Goal: Complete application form: Complete application form

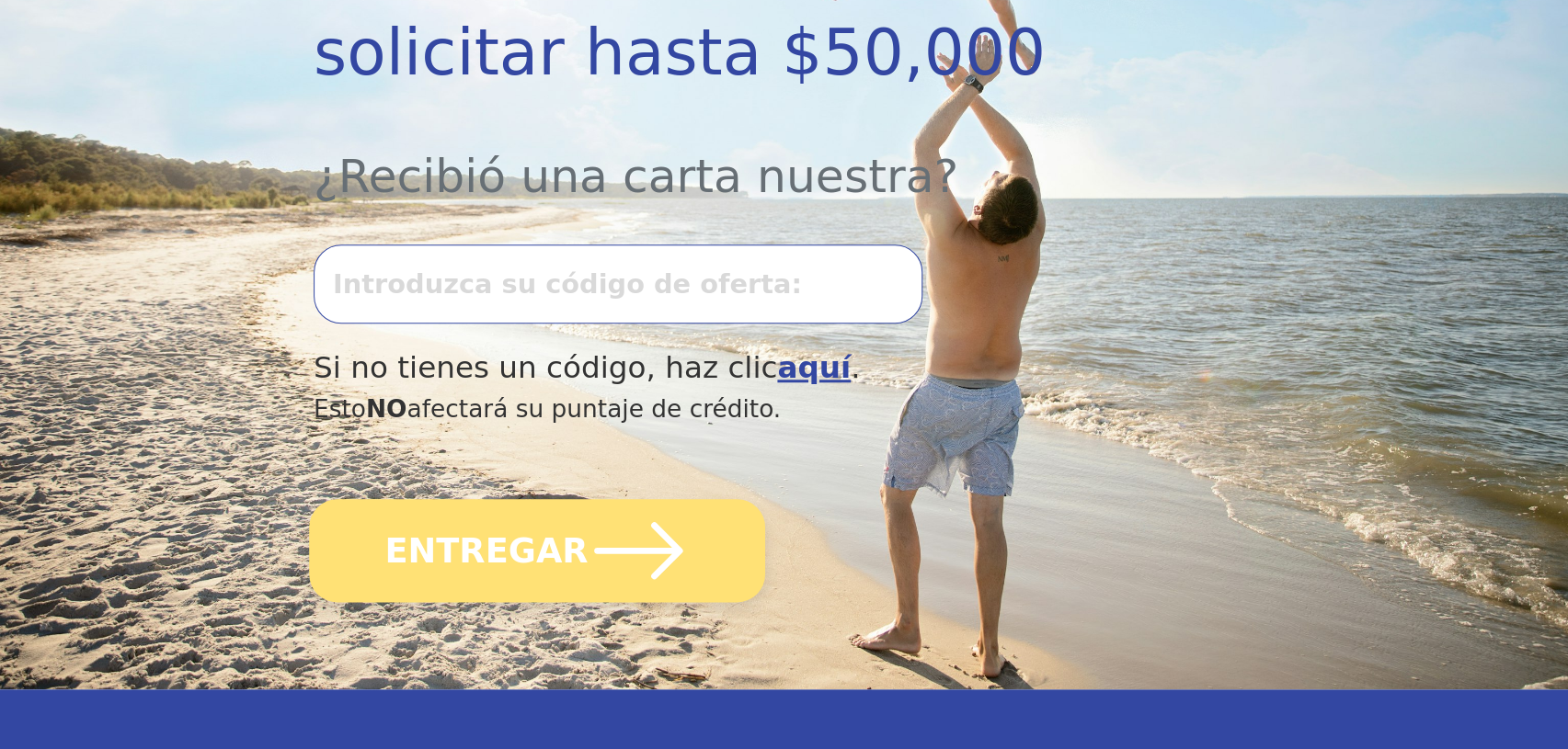
scroll to position [585, 0]
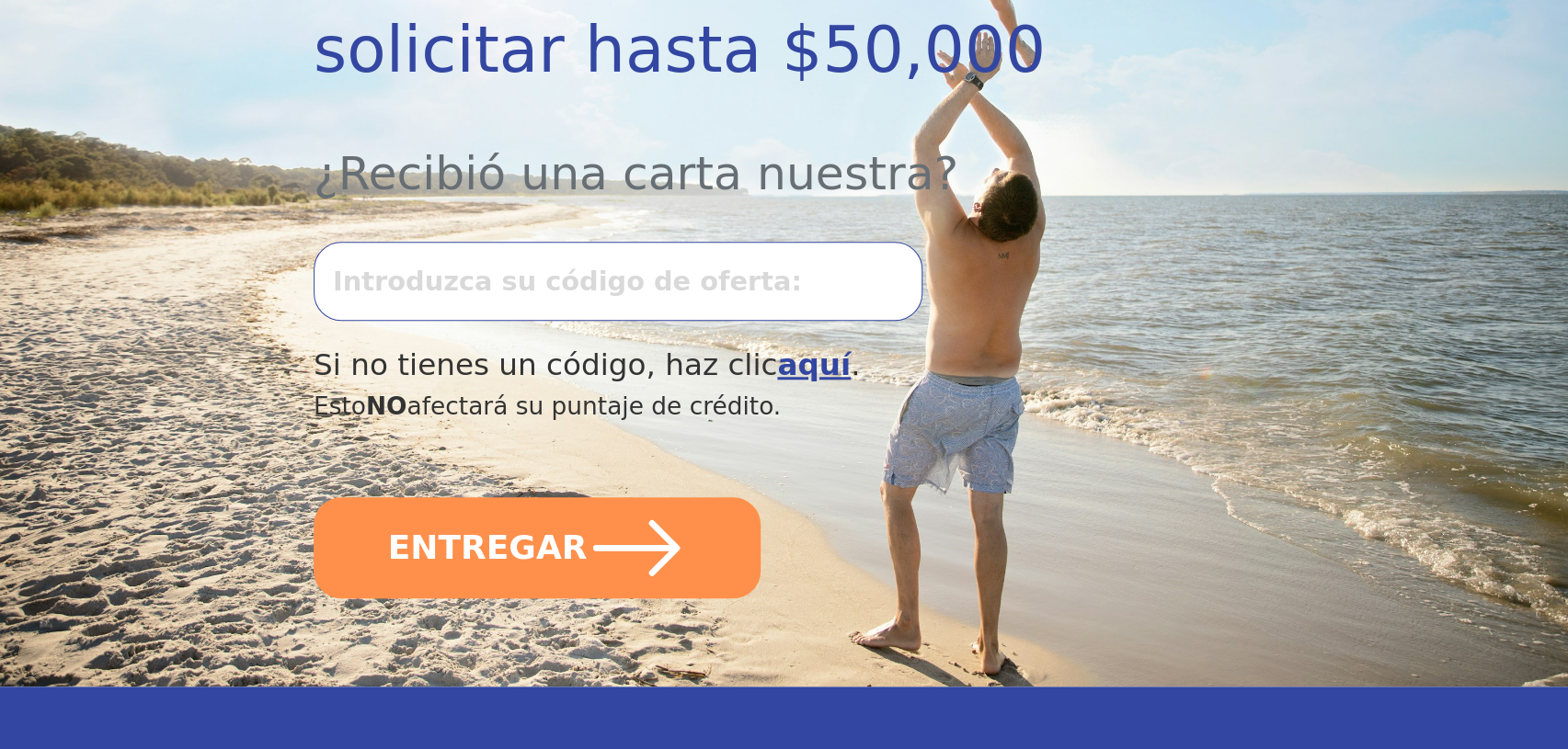
click at [458, 242] on input "text" at bounding box center [618, 281] width 609 height 79
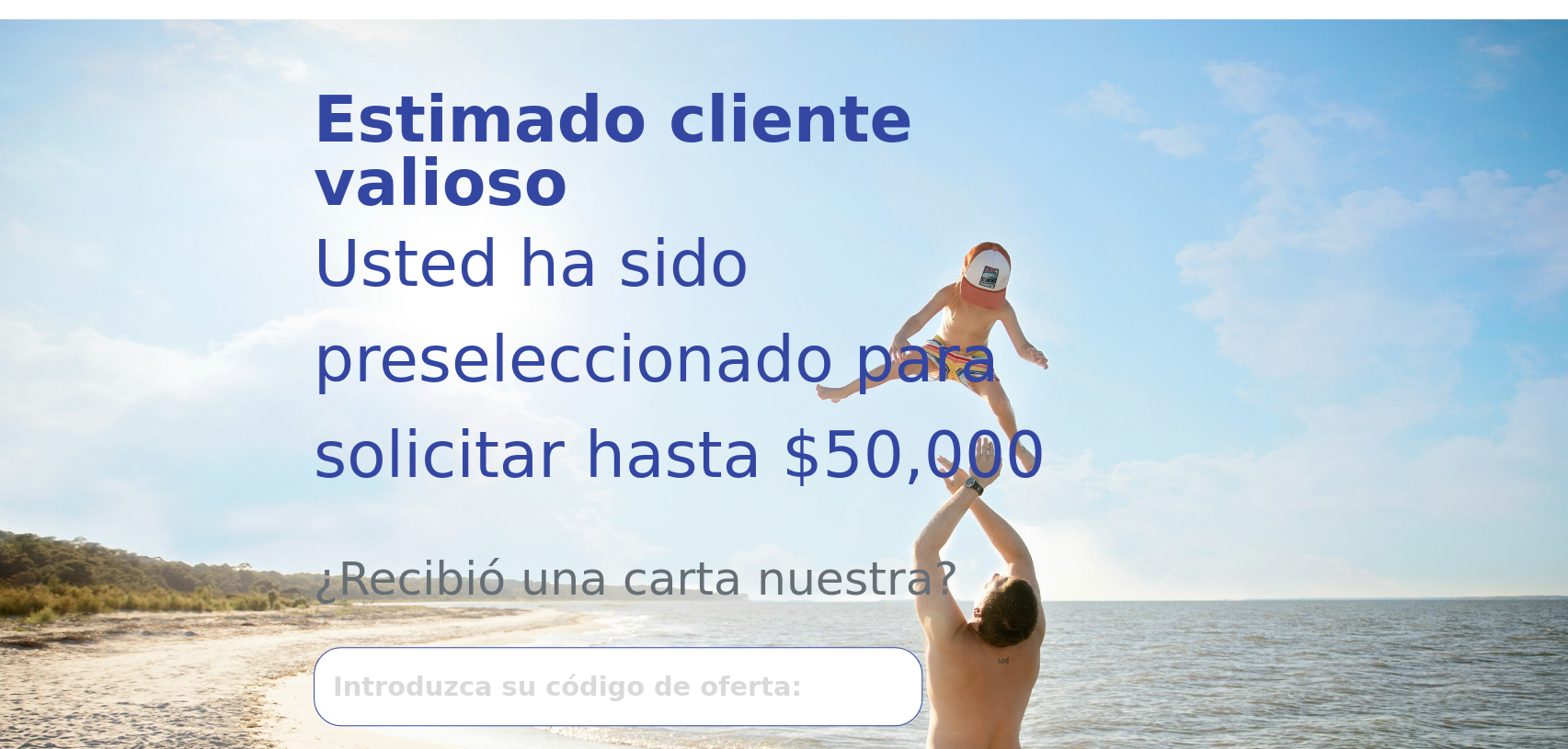
scroll to position [167, 0]
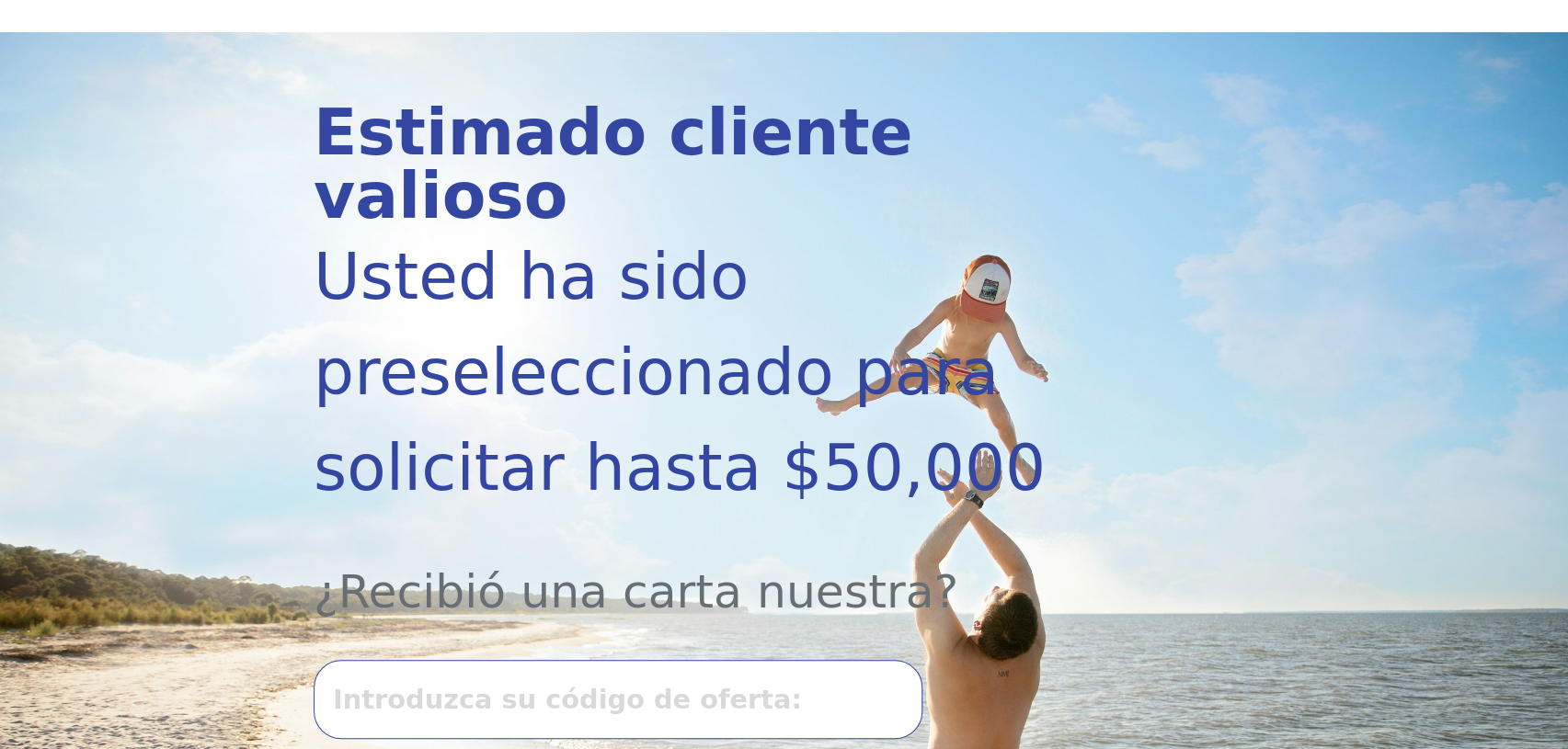
type input "t"
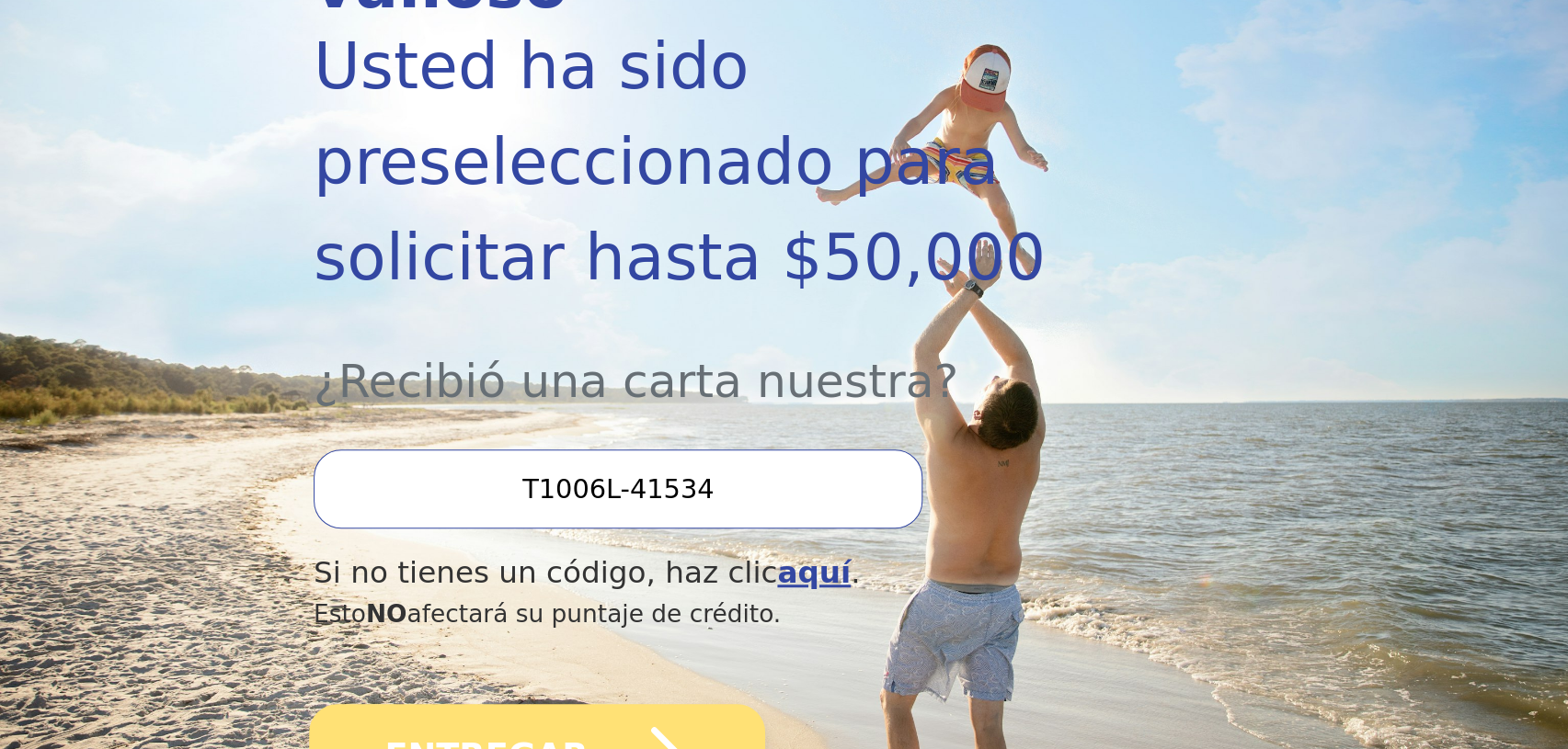
scroll to position [502, 0]
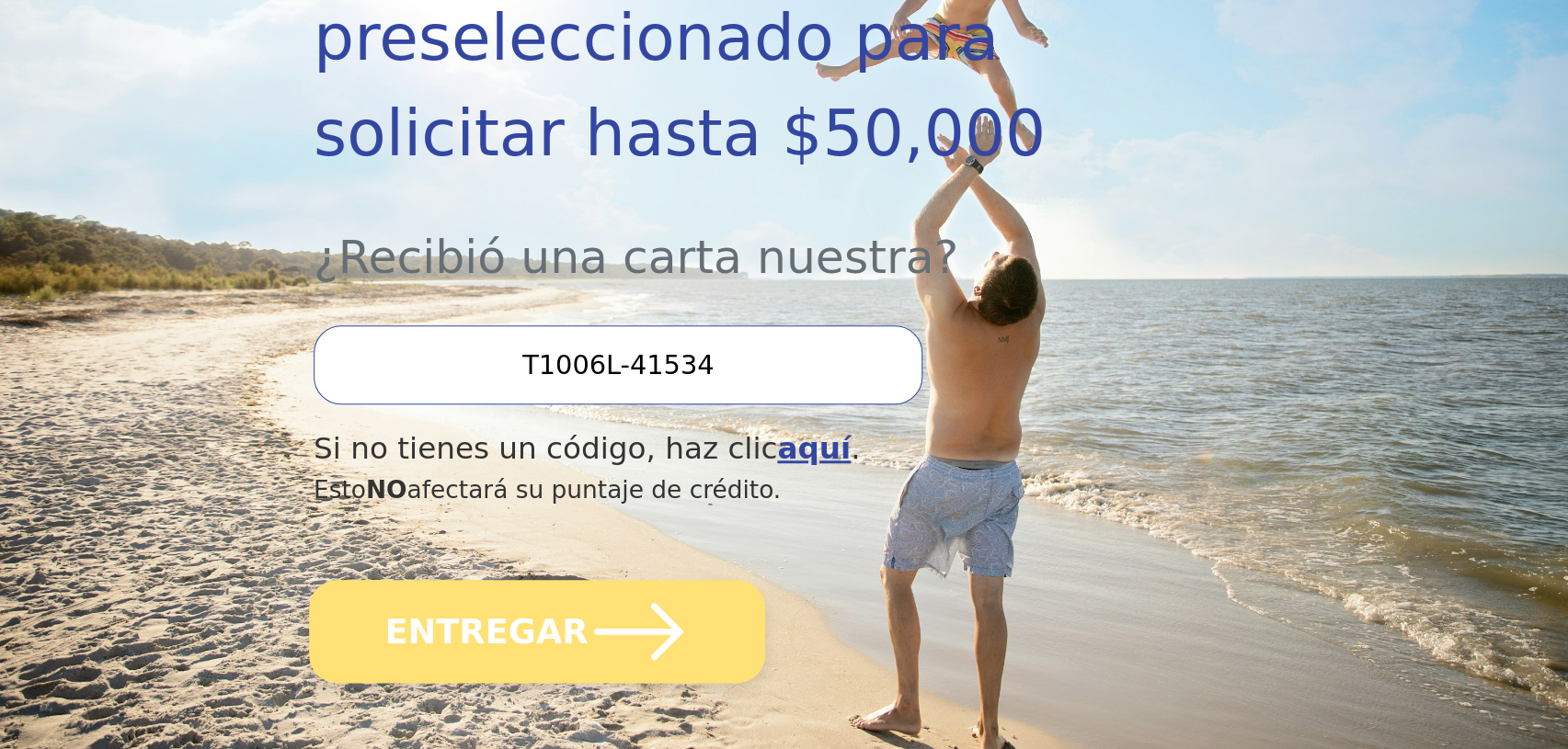
type input "T1006L-41534"
click at [506, 612] on font "ENTREGAR" at bounding box center [486, 631] width 203 height 38
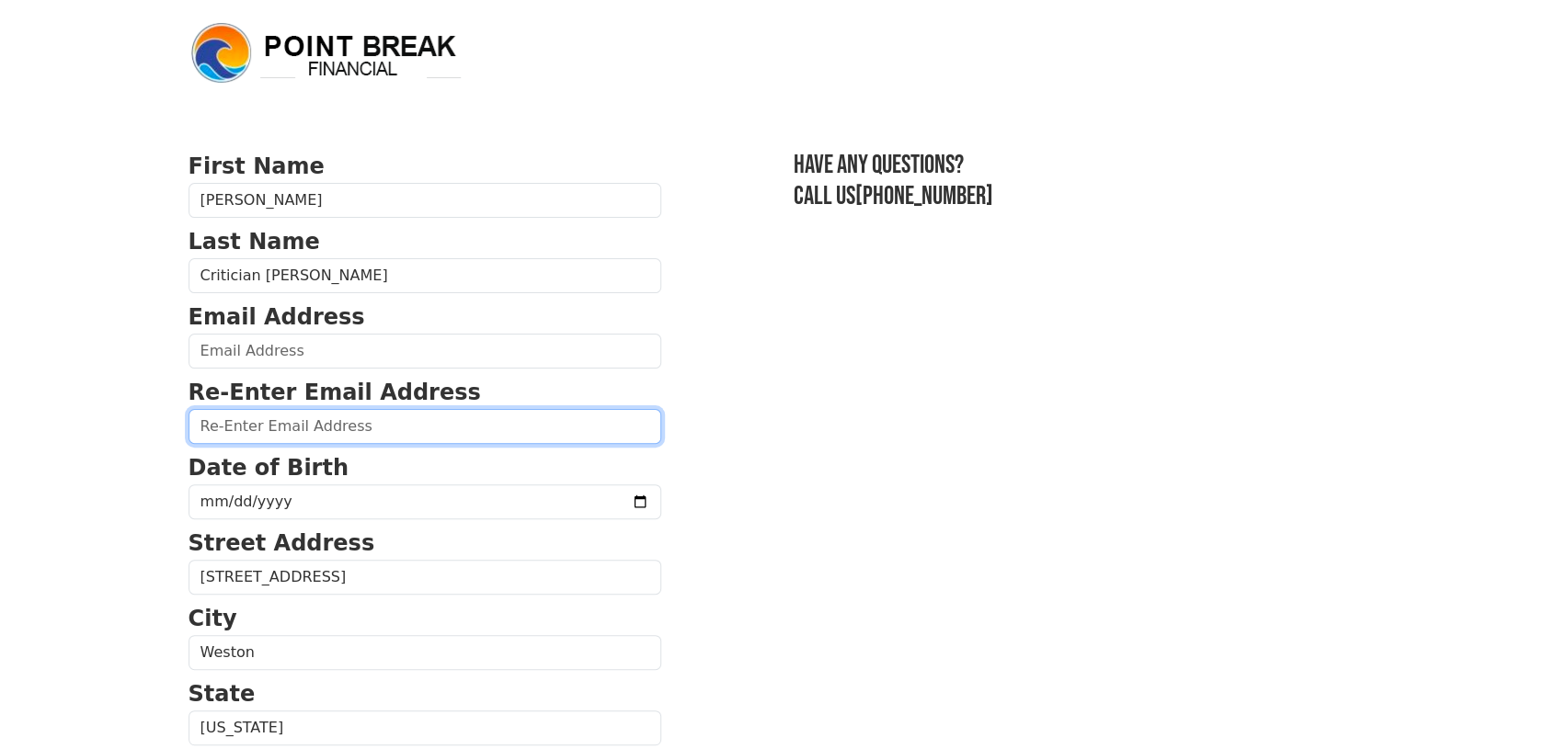
click at [343, 426] on input "email" at bounding box center [425, 427] width 473 height 35
type input "[PERSON_NAME][EMAIL_ADDRESS][DOMAIN_NAME]"
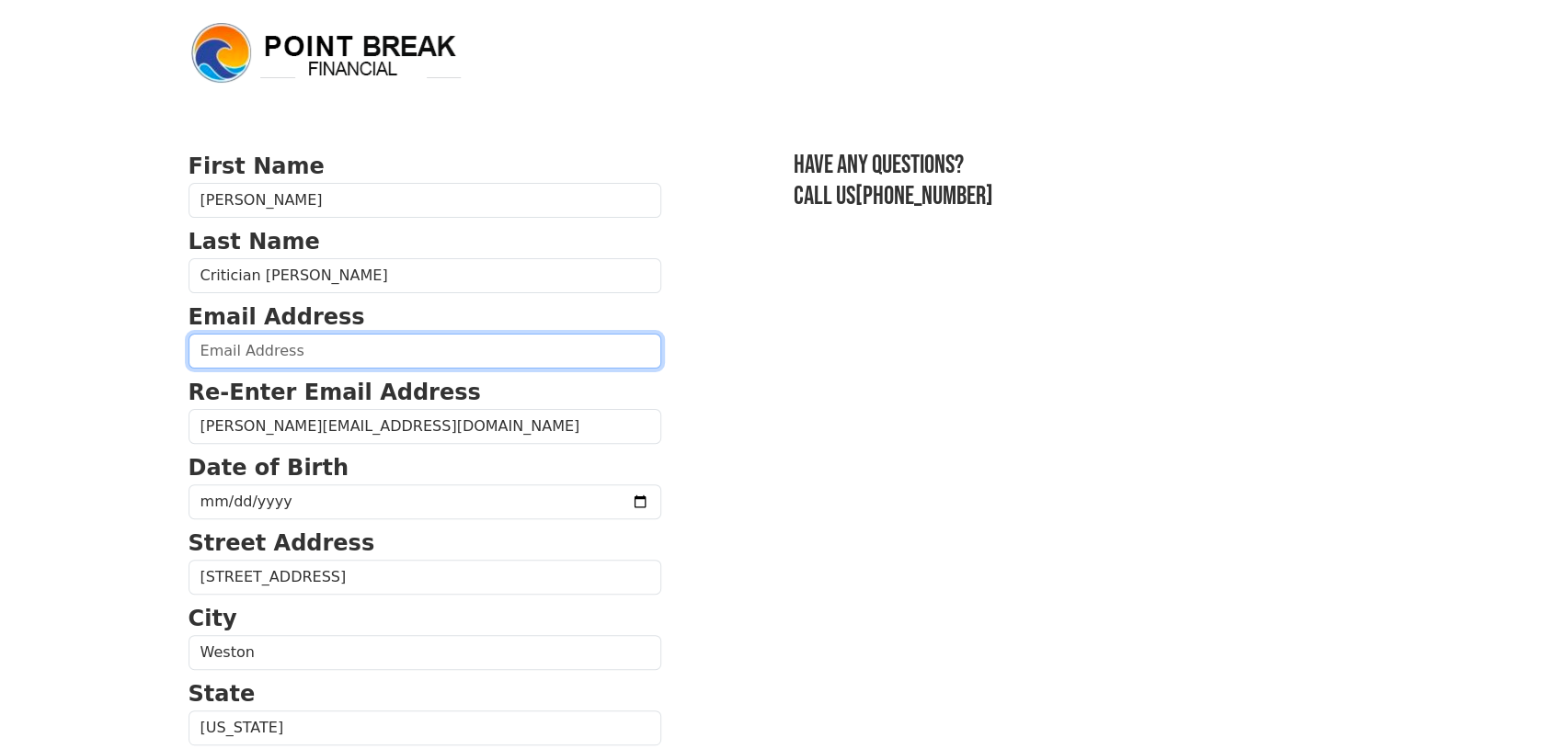
type input "[PERSON_NAME][EMAIL_ADDRESS][DOMAIN_NAME]"
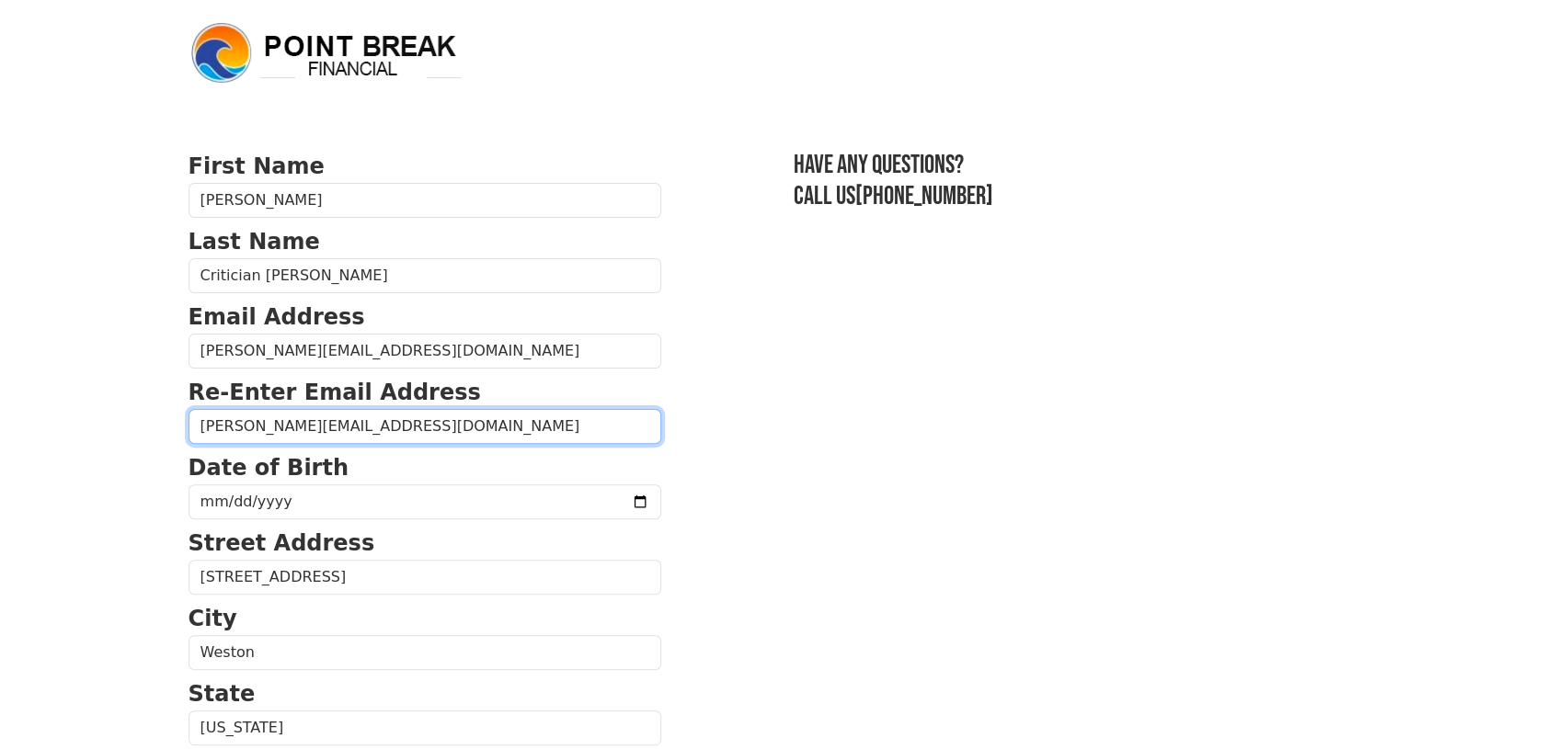
type input "[PHONE_NUMBER]"
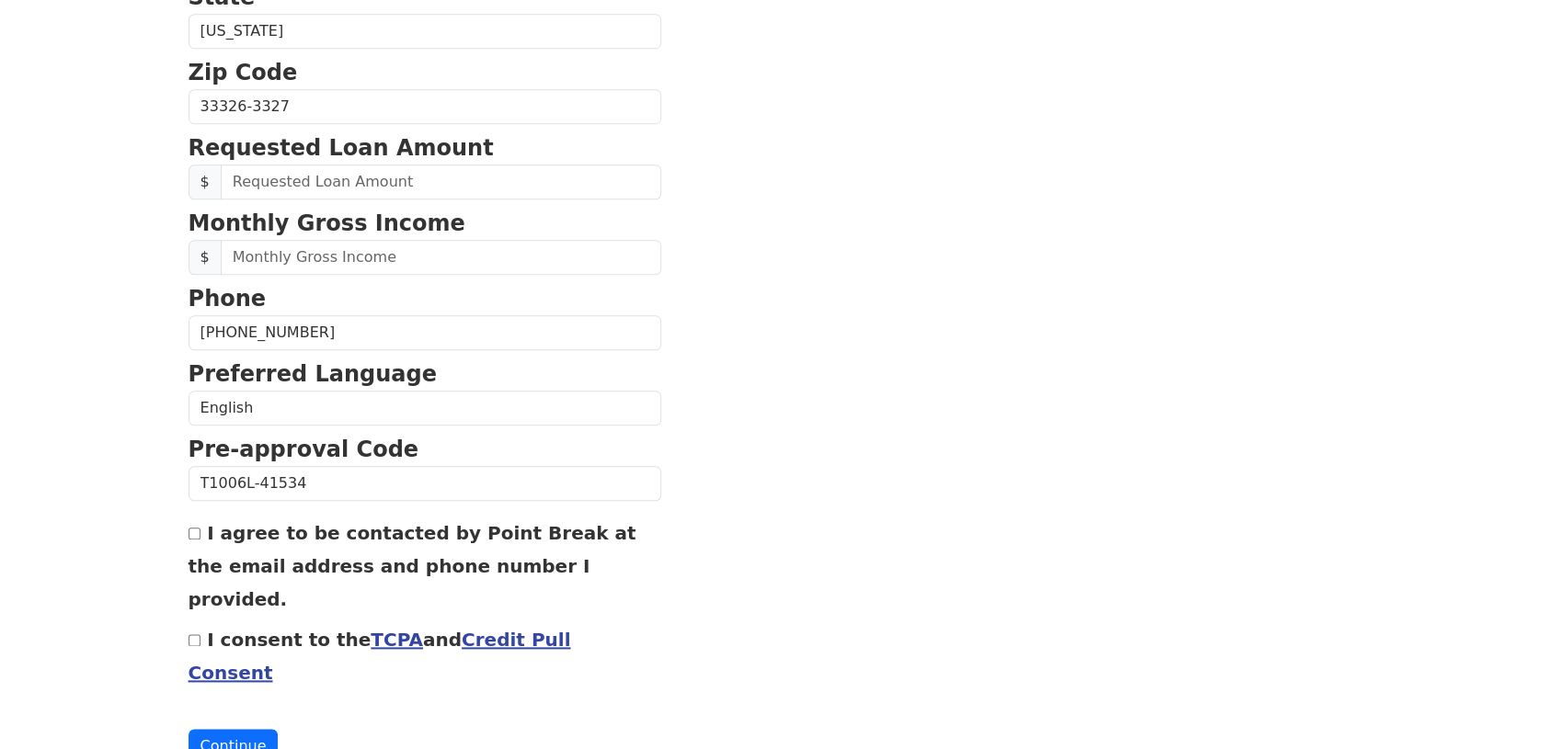
scroll to position [710, 0]
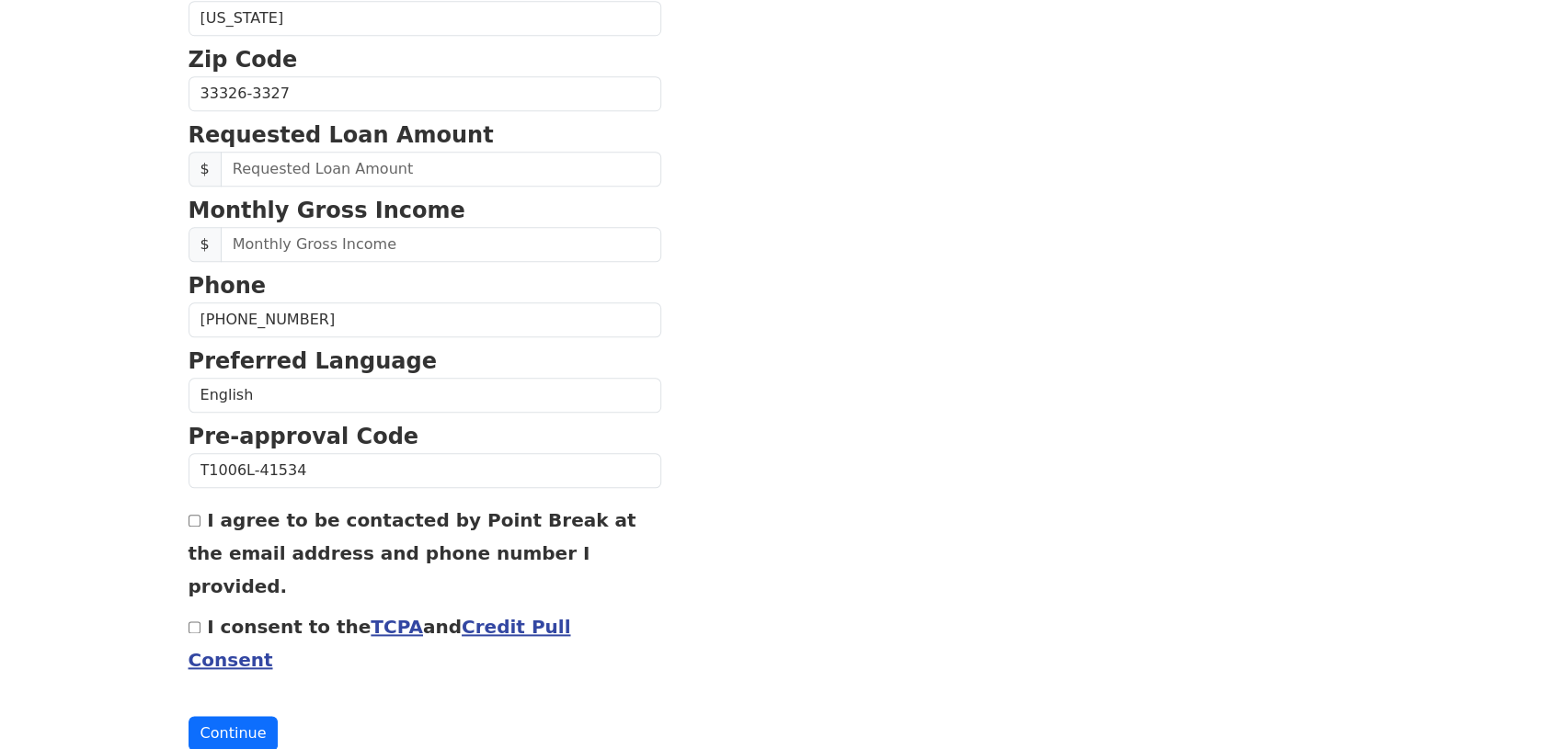
click at [195, 518] on input "I agree to be contacted by Point Break at the email address and phone number I …" at bounding box center [195, 521] width 12 height 12
checkbox input "true"
click at [190, 621] on input "I consent to the TCPA and Credit Pull Consent" at bounding box center [195, 627] width 12 height 12
checkbox input "true"
click at [224, 716] on button "Continue" at bounding box center [234, 734] width 90 height 35
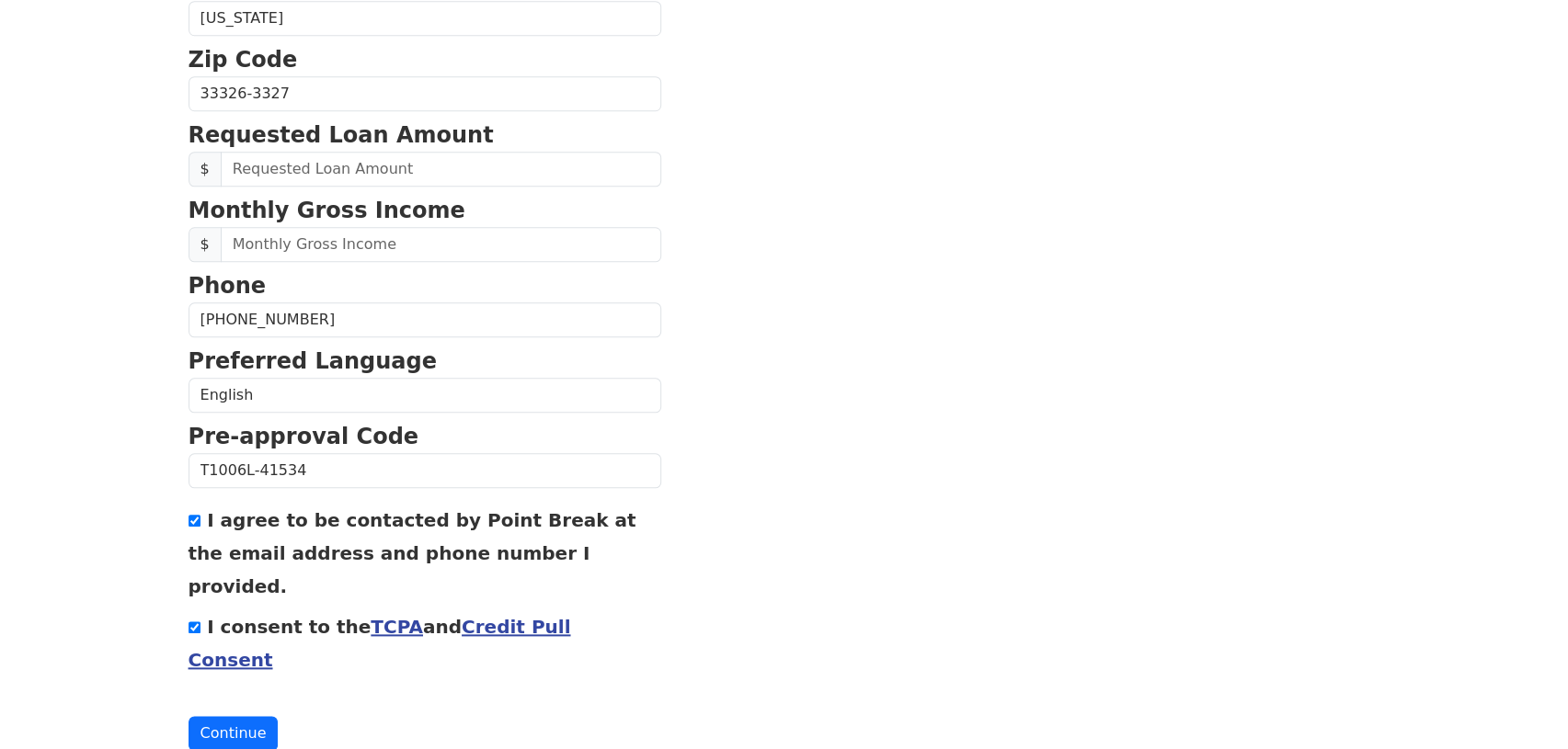
scroll to position [737, 0]
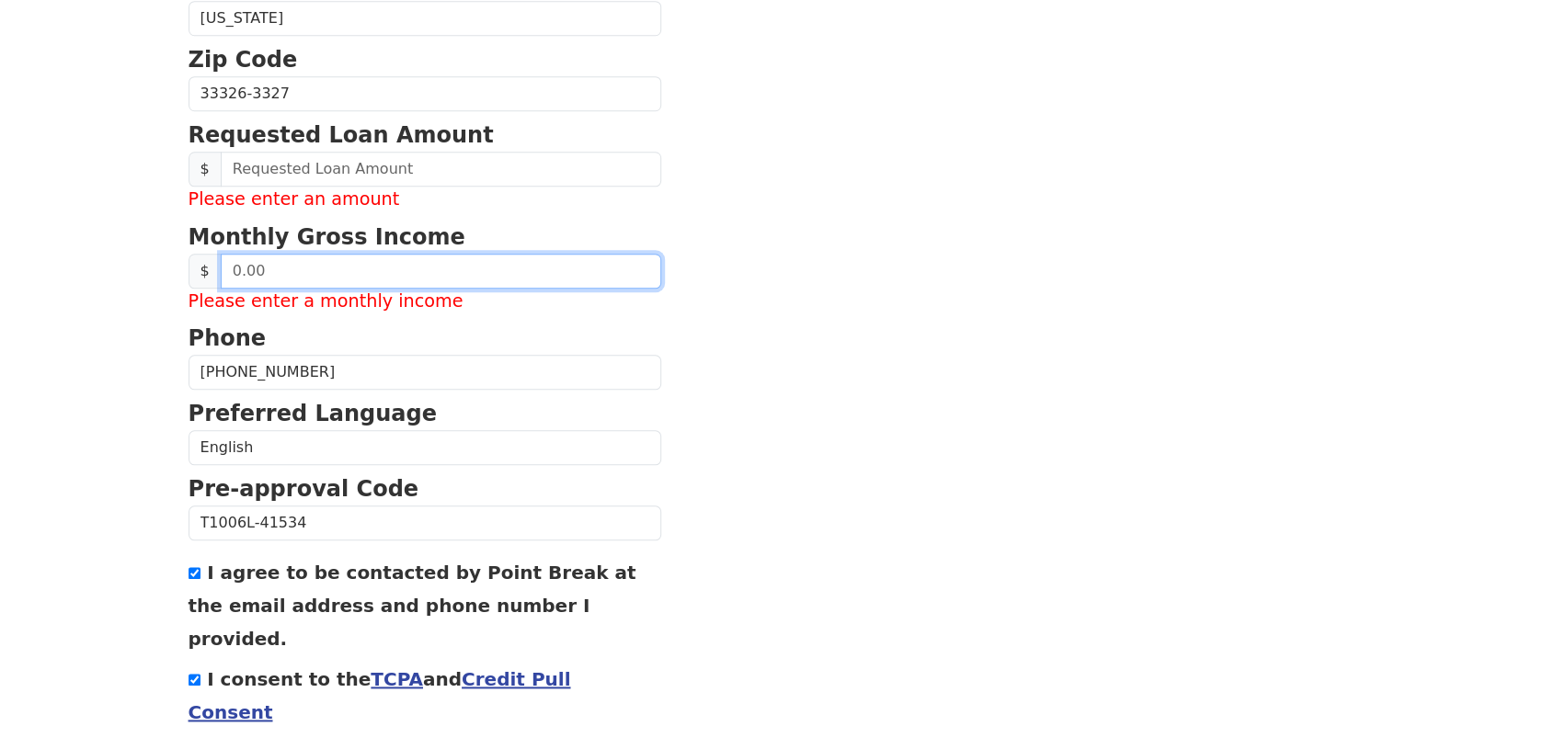
click at [293, 267] on input "text" at bounding box center [440, 271] width 440 height 35
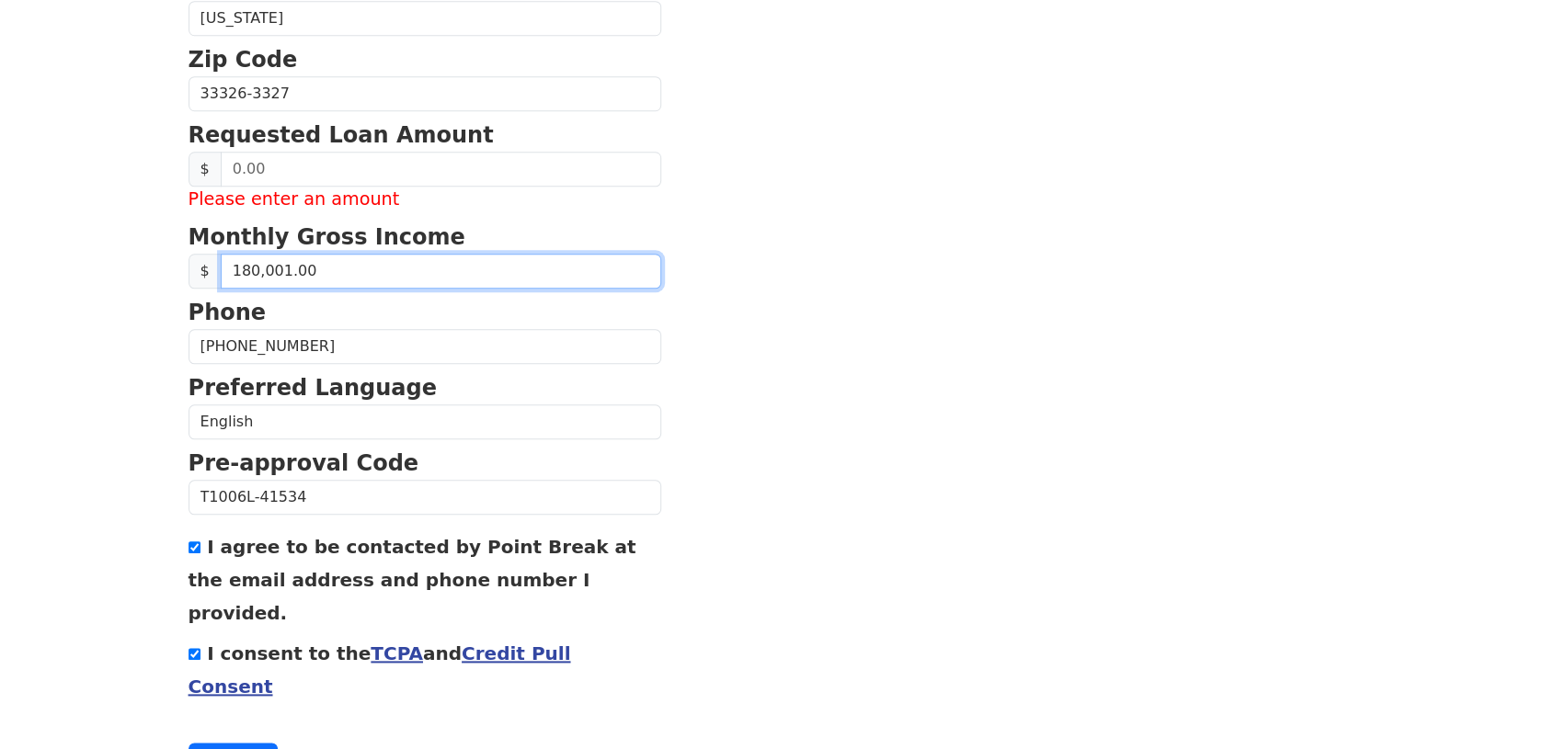
type input "18,000.00"
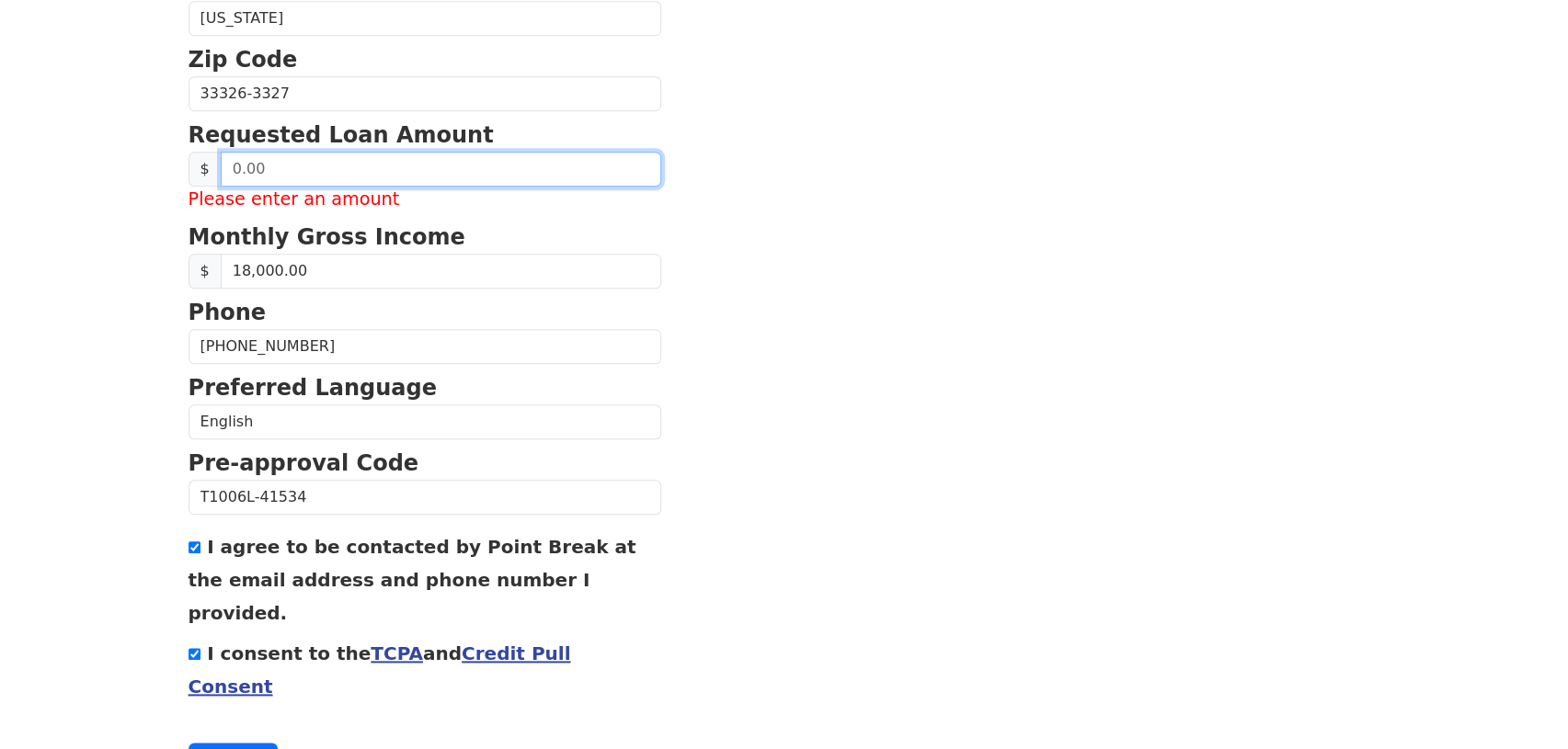
click at [250, 159] on input "text" at bounding box center [440, 169] width 440 height 35
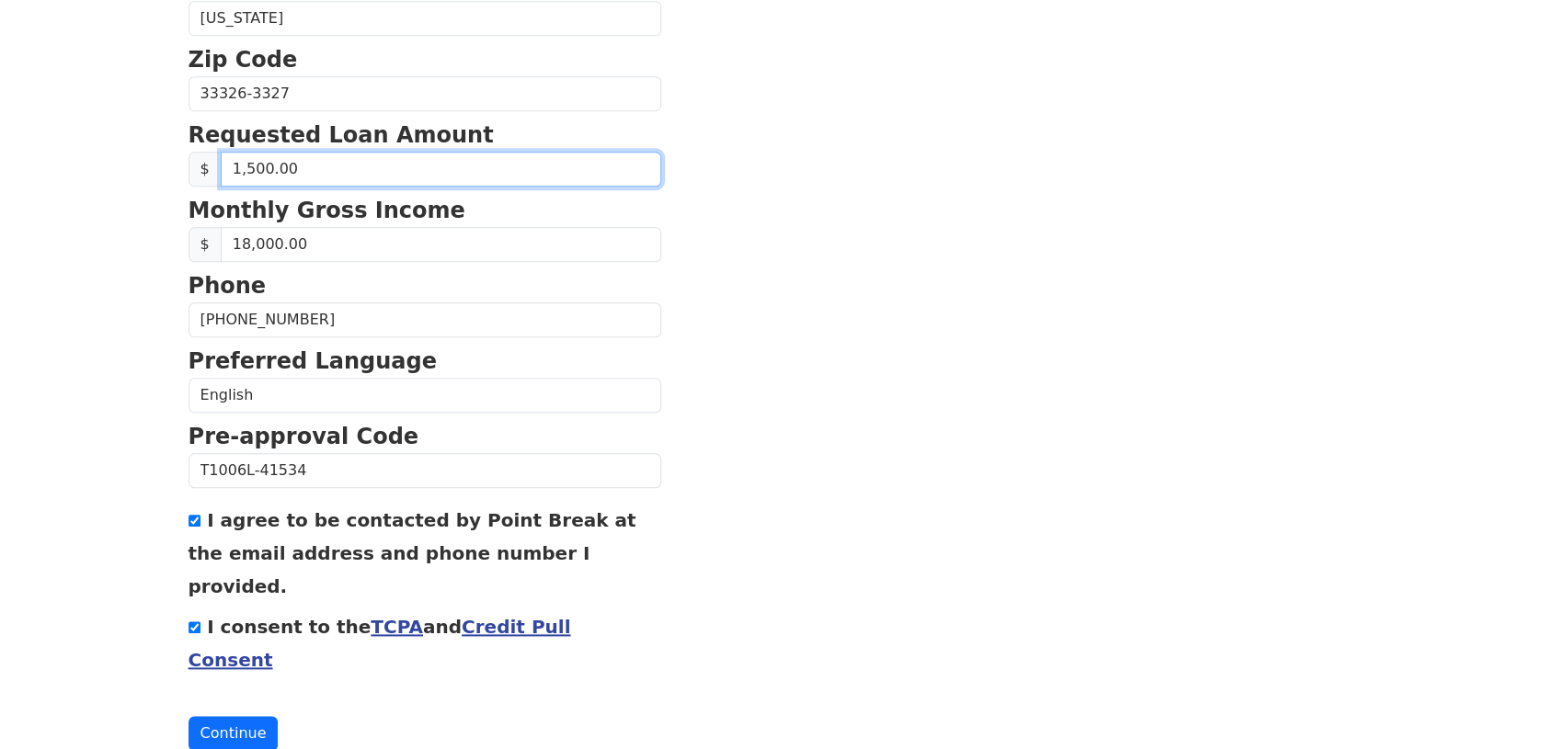
type input "15,000.00"
click at [768, 270] on section "First Name [PERSON_NAME] Last Name Critician [PERSON_NAME] Email Address [PERSO…" at bounding box center [784, 82] width 1191 height 1338
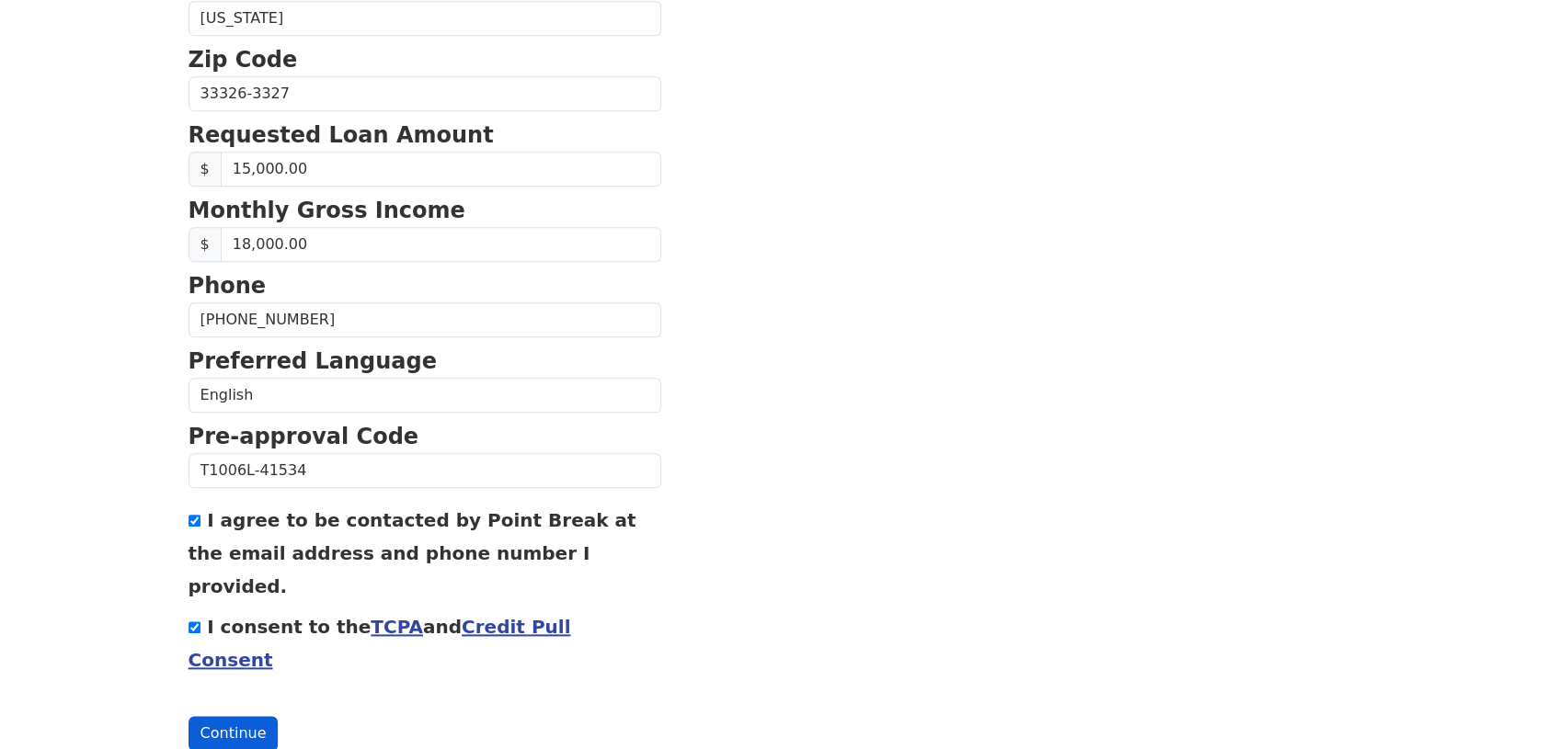
click at [239, 716] on button "Continue" at bounding box center [234, 734] width 90 height 35
click at [247, 716] on button "Continue" at bounding box center [234, 734] width 90 height 35
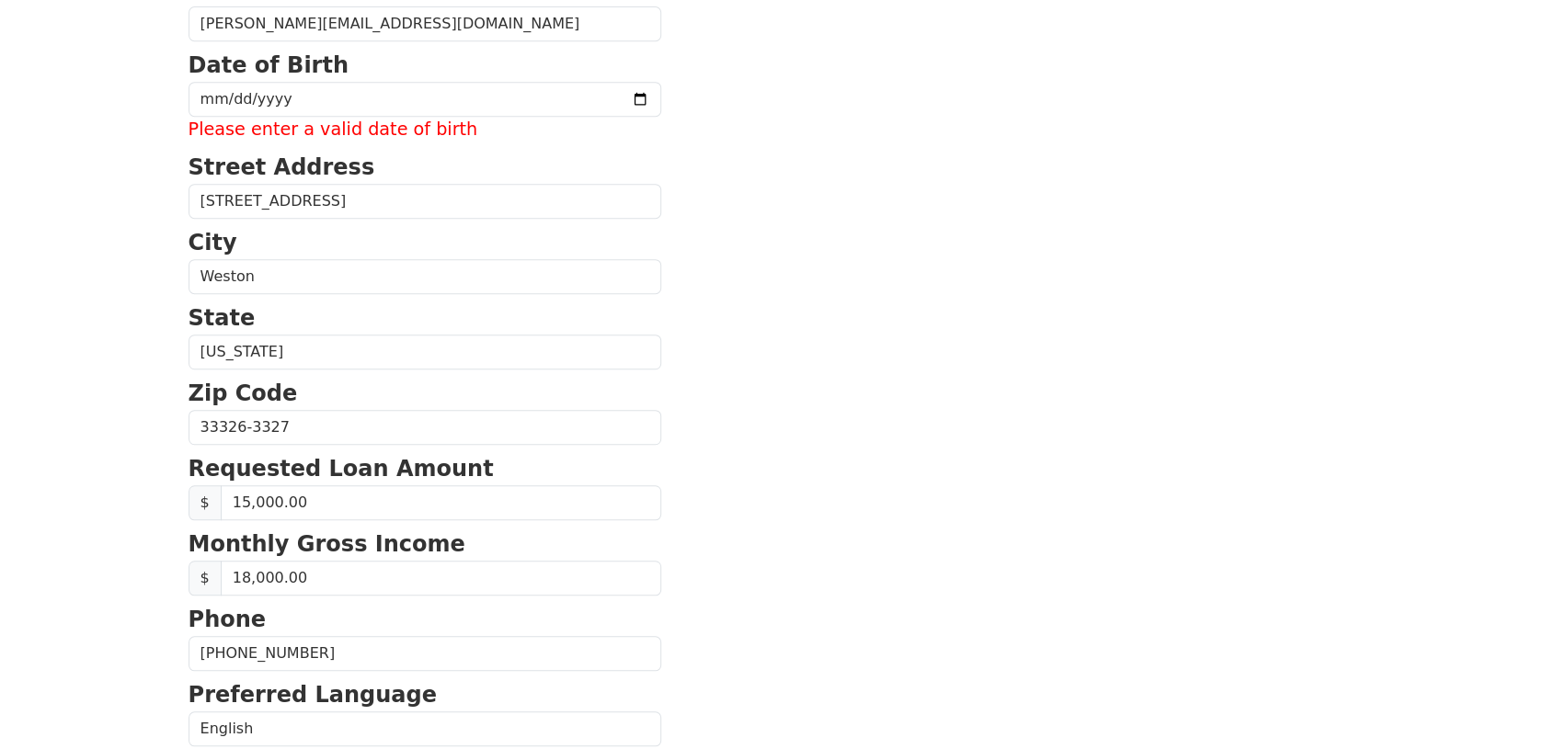
scroll to position [319, 0]
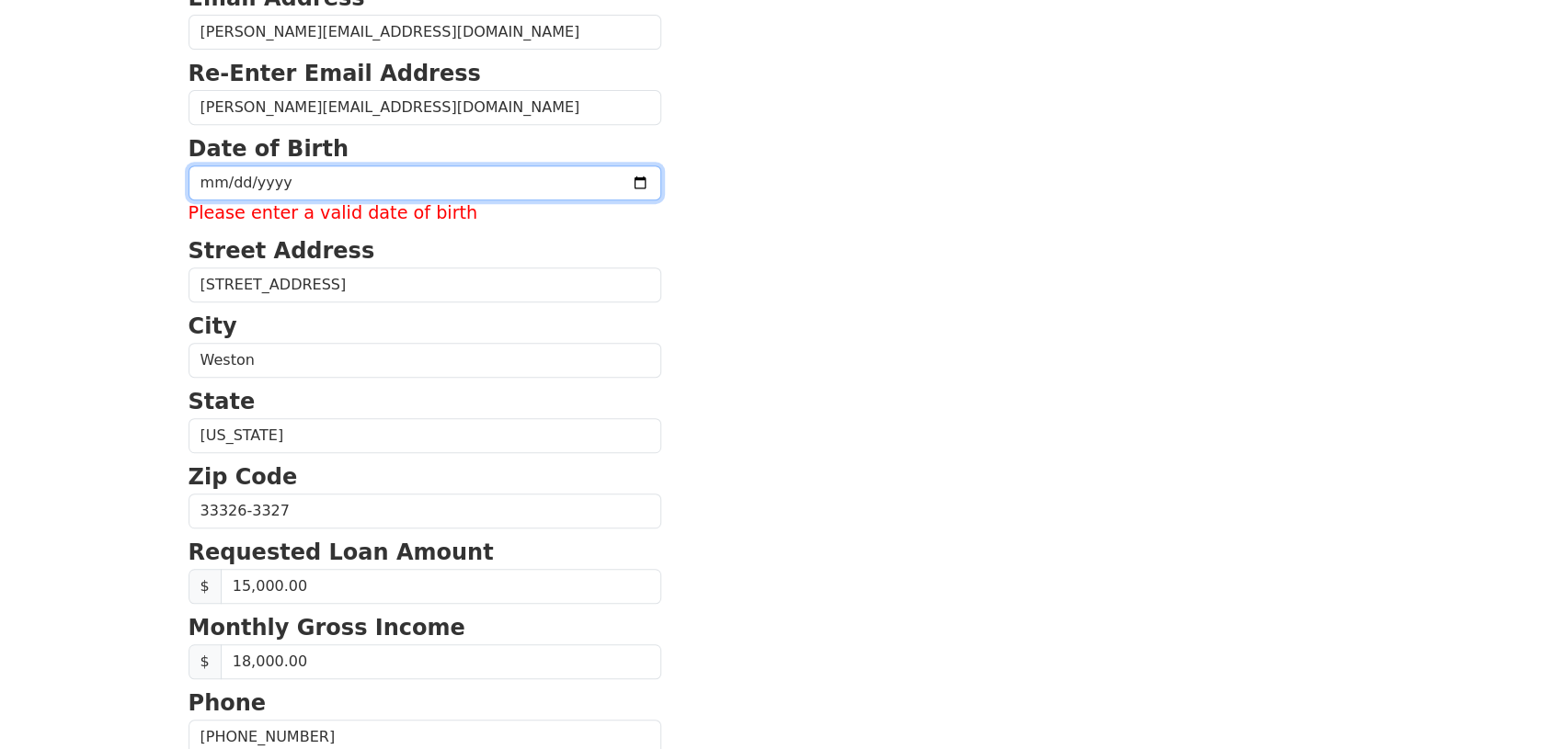
click at [213, 176] on input "date" at bounding box center [425, 183] width 473 height 35
type input "[DATE]"
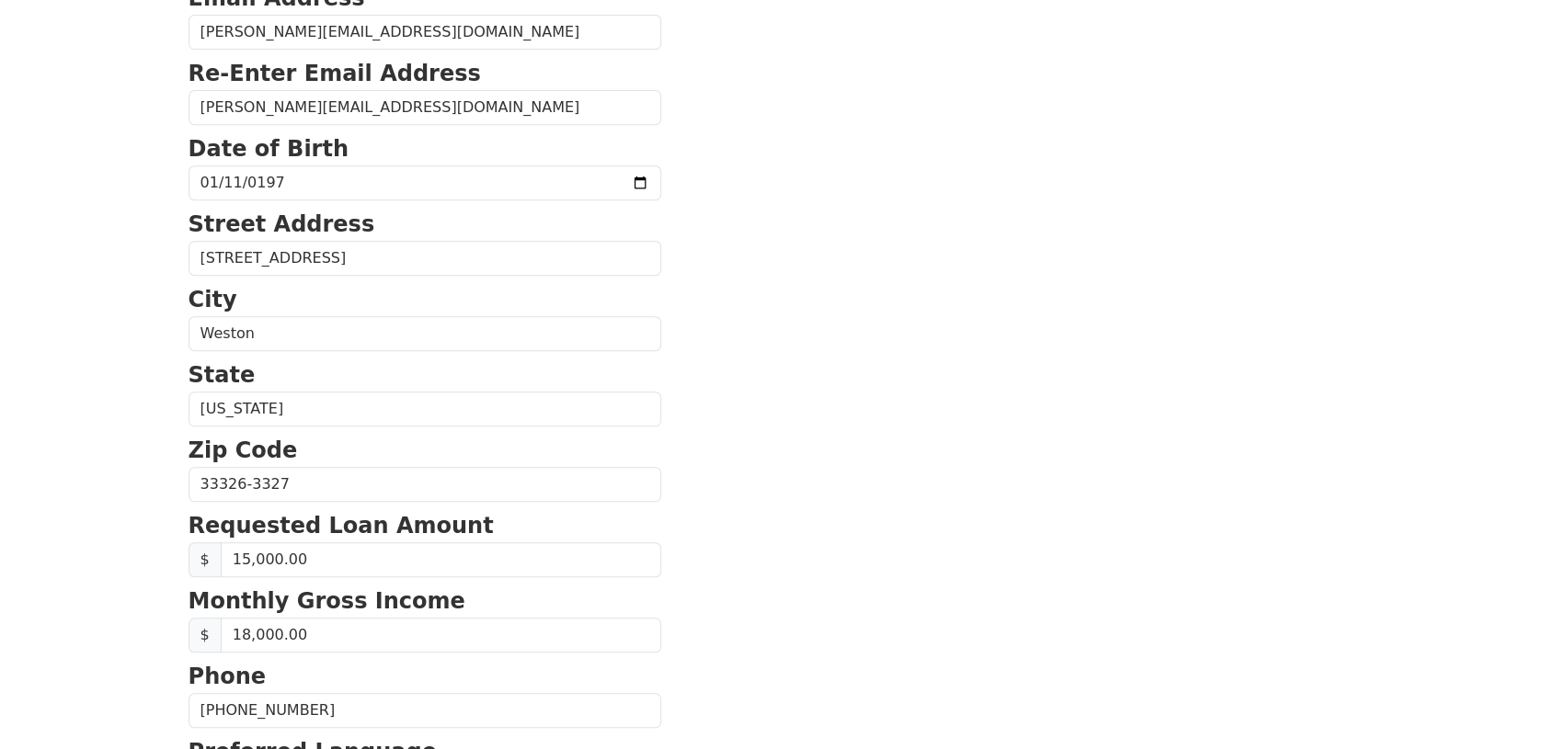
click at [781, 329] on section "First Name [PERSON_NAME] Last Name Critician [PERSON_NAME] Email Address [PERSO…" at bounding box center [784, 486] width 1191 height 1311
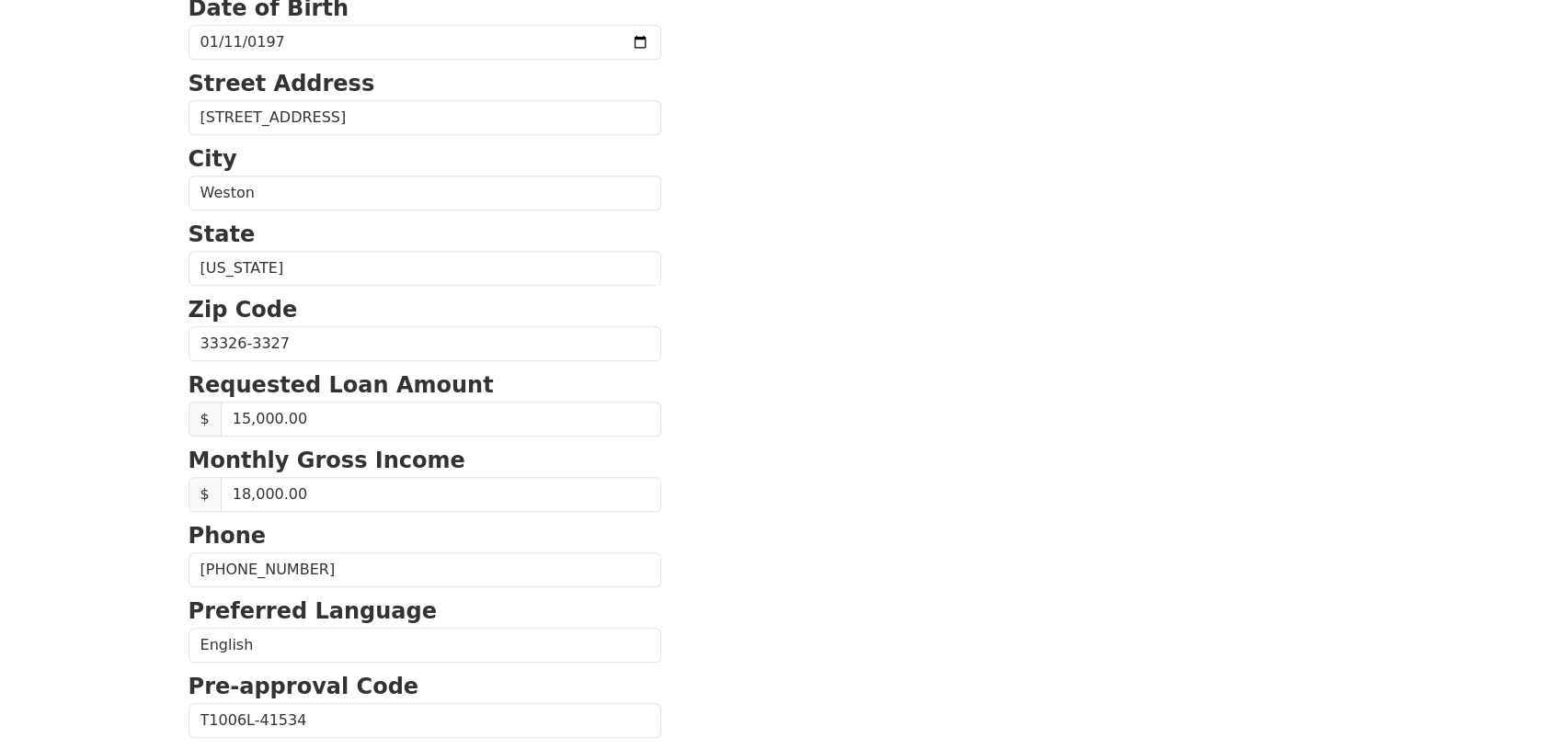
scroll to position [653, 0]
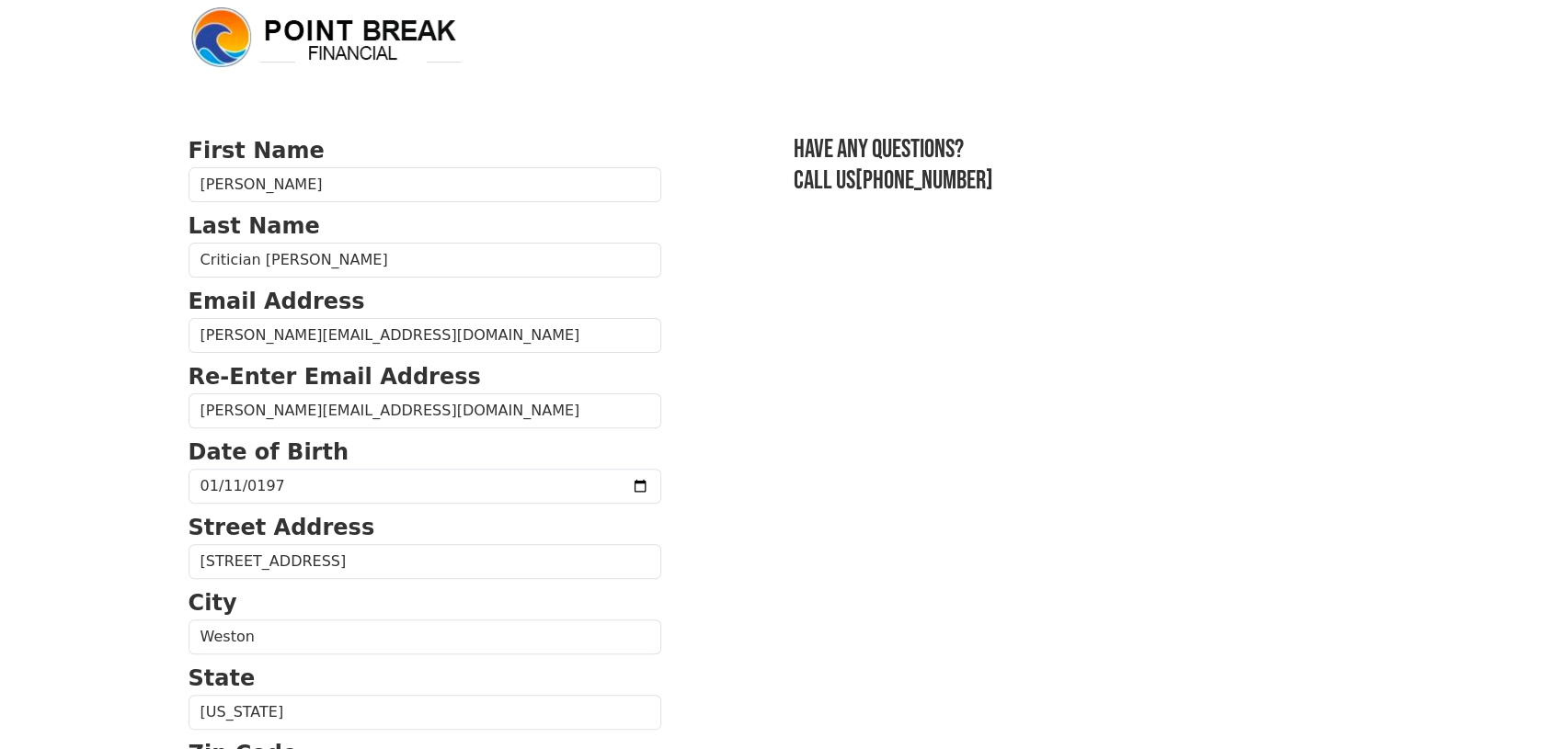
scroll to position [0, 0]
